Goal: Find specific page/section: Find specific page/section

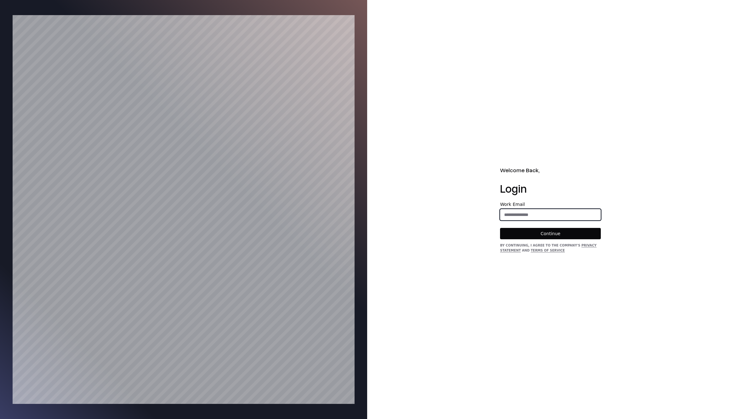
click at [542, 216] on input "email" at bounding box center [550, 214] width 100 height 11
type input "**********"
click at [545, 237] on button "Continue" at bounding box center [550, 233] width 101 height 11
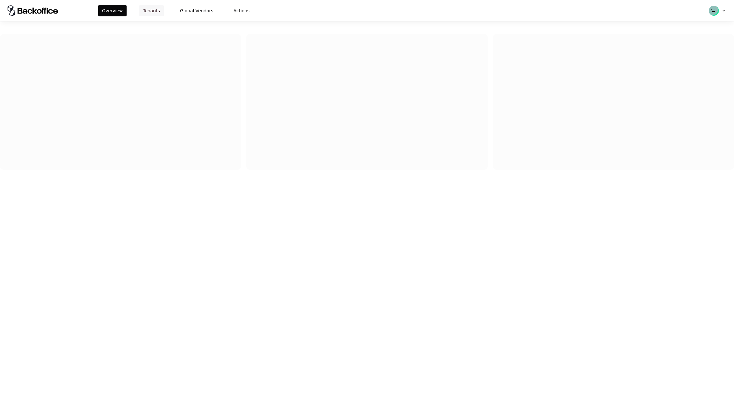
click at [150, 13] on button "Tenants" at bounding box center [151, 10] width 25 height 11
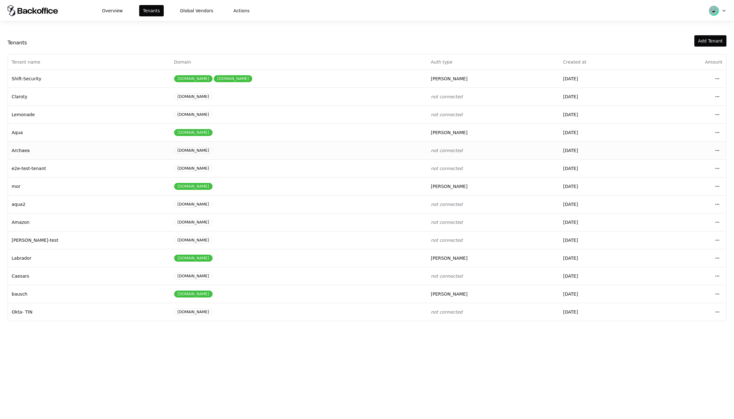
click at [93, 157] on td "Archaea" at bounding box center [89, 150] width 162 height 18
click at [63, 280] on td "Caesars" at bounding box center [89, 276] width 162 height 18
click at [717, 274] on html "Overview Tenants Global Vendors Actions Tenants Add Tenant Tenant name Domain A…" at bounding box center [367, 209] width 734 height 419
click at [669, 325] on div "Login to tenant" at bounding box center [689, 328] width 71 height 13
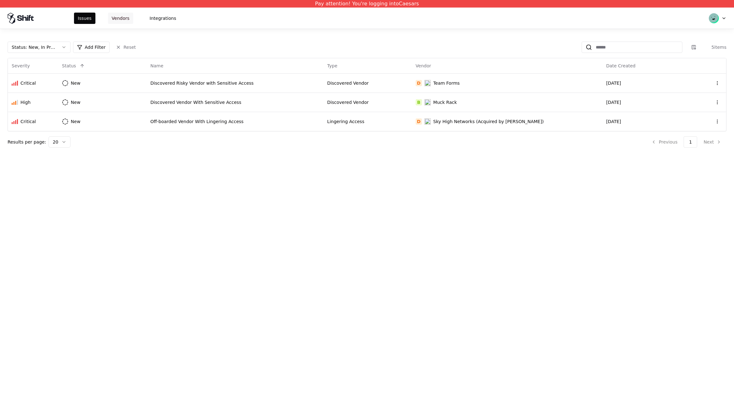
click at [125, 24] on button "Vendors" at bounding box center [120, 18] width 25 height 11
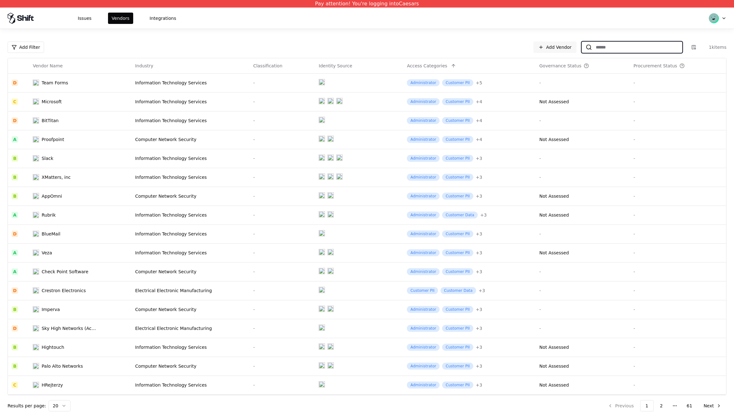
click at [637, 43] on input at bounding box center [637, 47] width 90 height 11
type input "*"
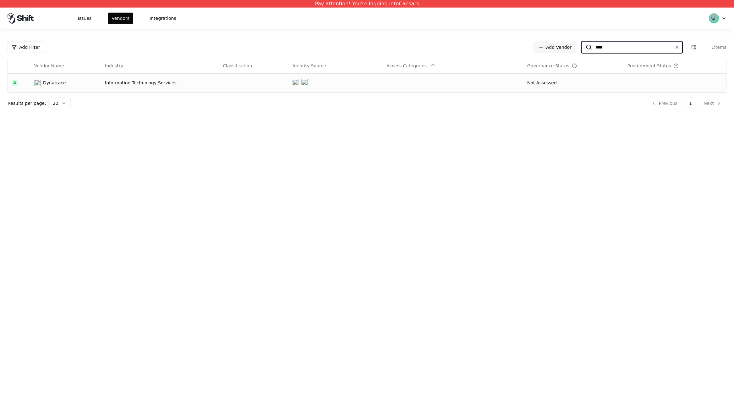
type input "****"
click at [51, 83] on div "Dynatrace" at bounding box center [54, 83] width 23 height 6
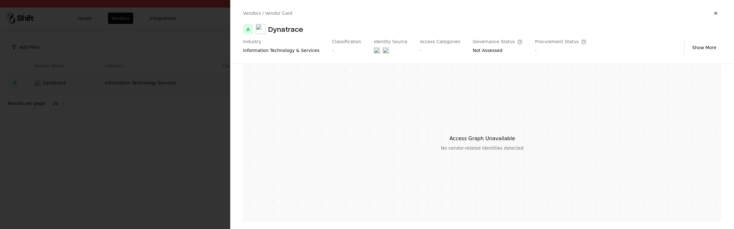
scroll to position [115, 0]
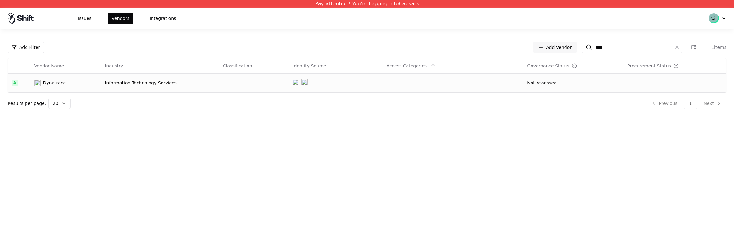
click at [47, 84] on div "Dynatrace" at bounding box center [54, 83] width 23 height 6
